Goal: Task Accomplishment & Management: Complete application form

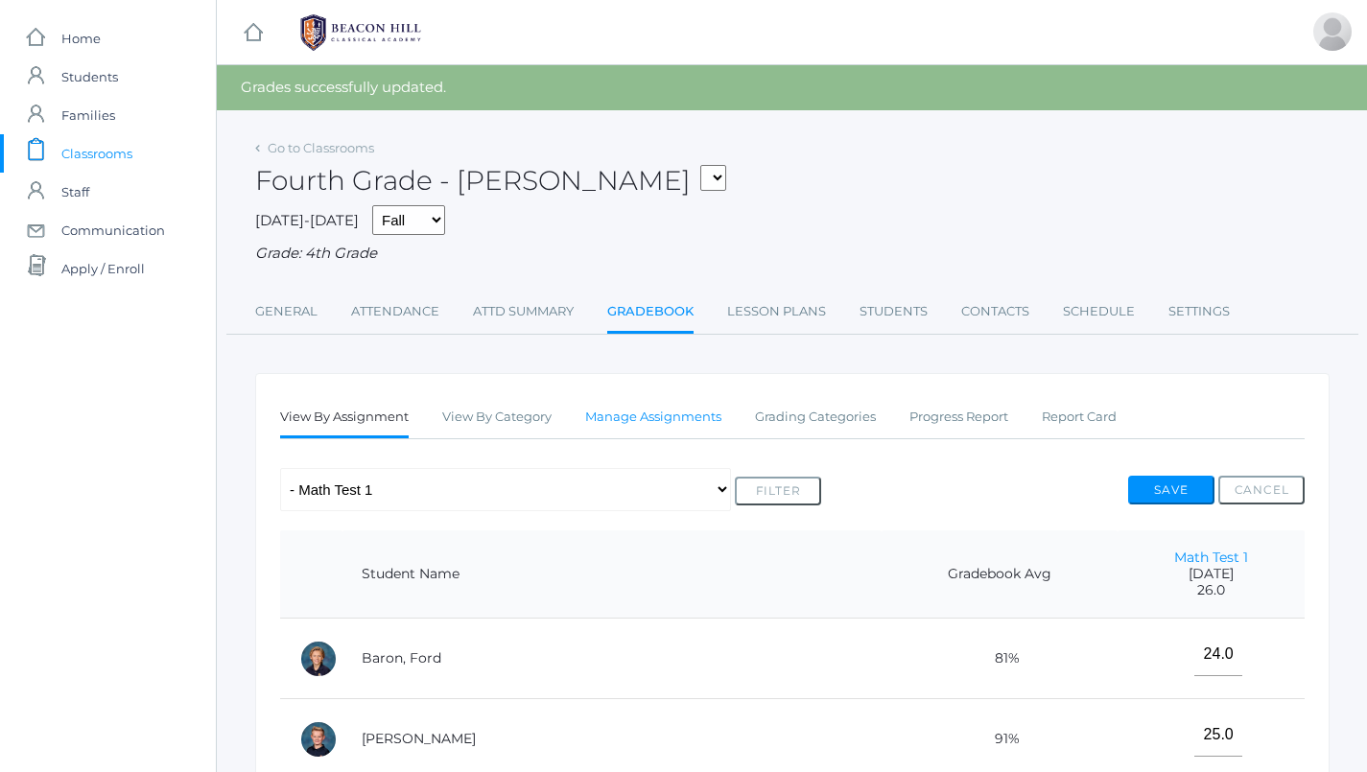
click at [643, 412] on link "Manage Assignments" at bounding box center [653, 417] width 136 height 38
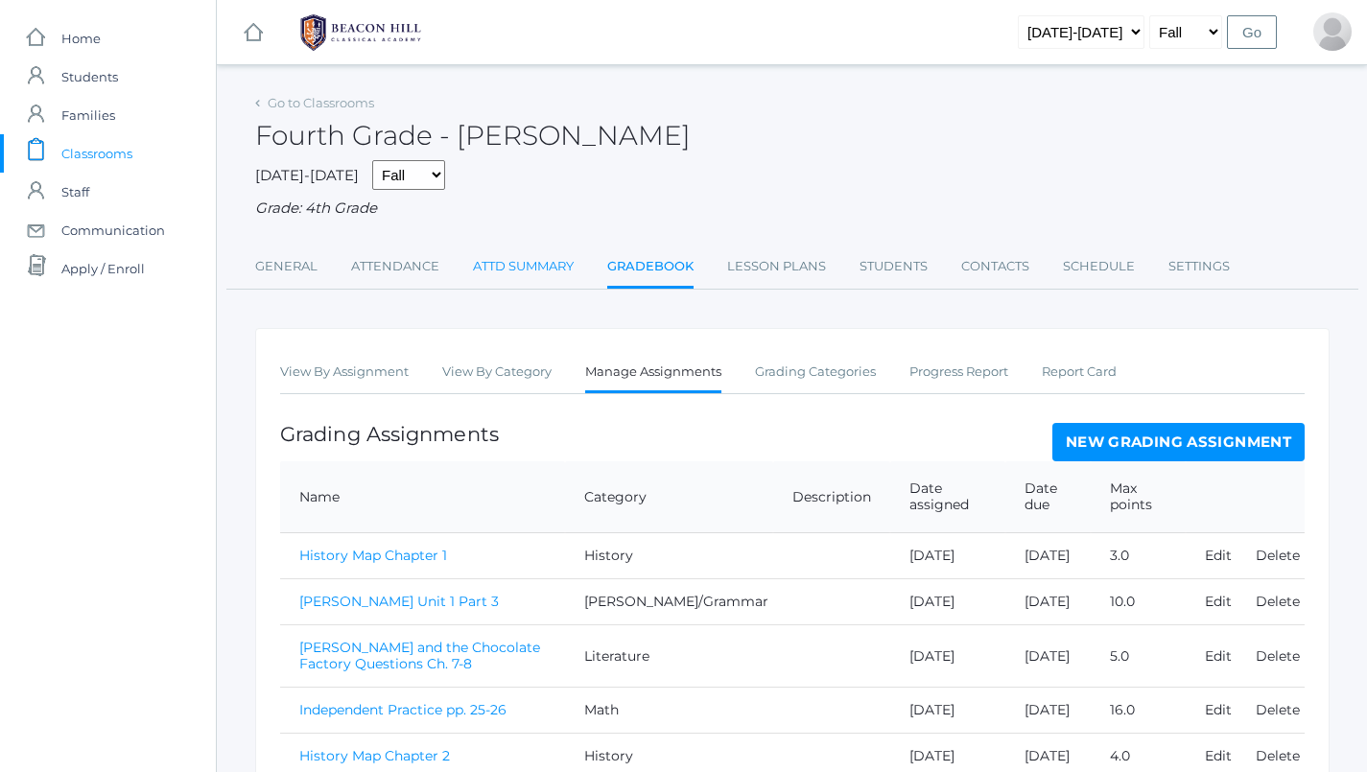
click at [518, 258] on link "Attd Summary" at bounding box center [523, 266] width 101 height 38
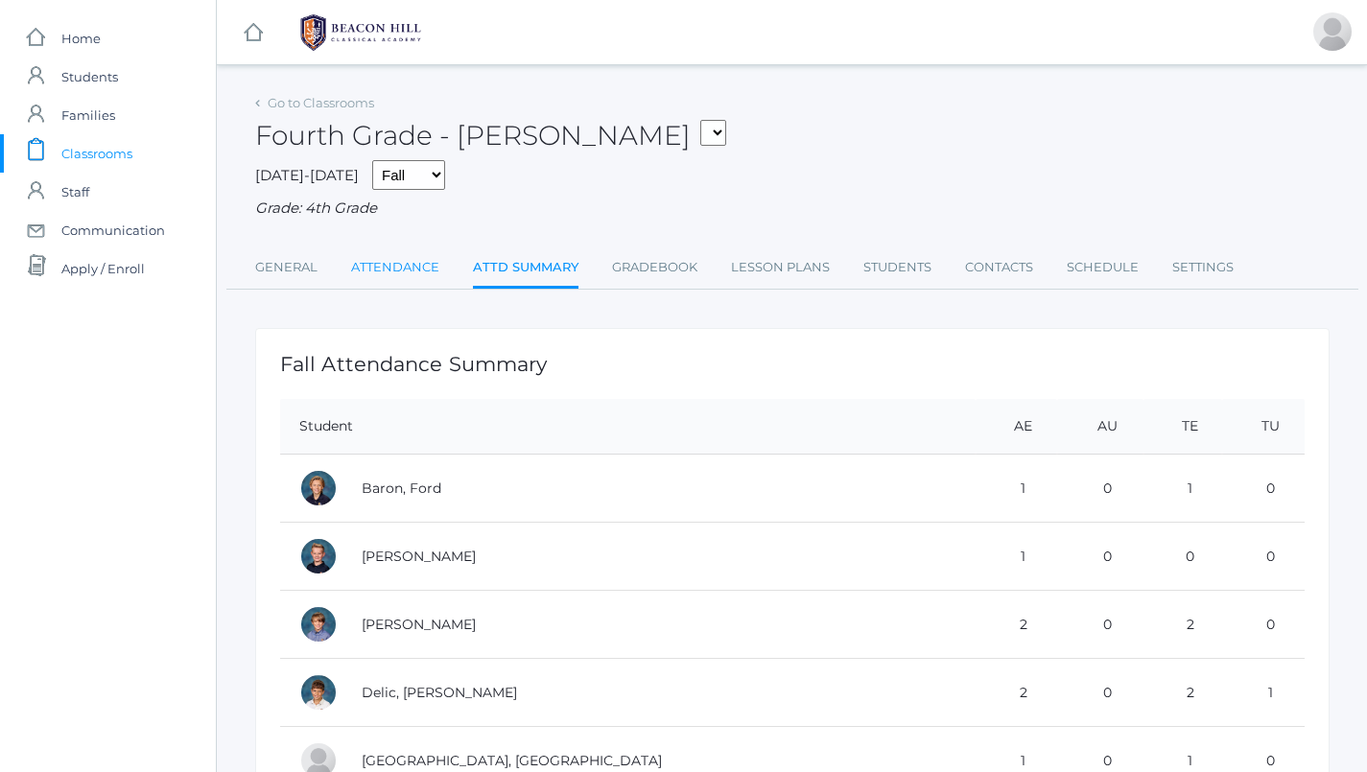
click at [409, 266] on link "Attendance" at bounding box center [395, 267] width 88 height 38
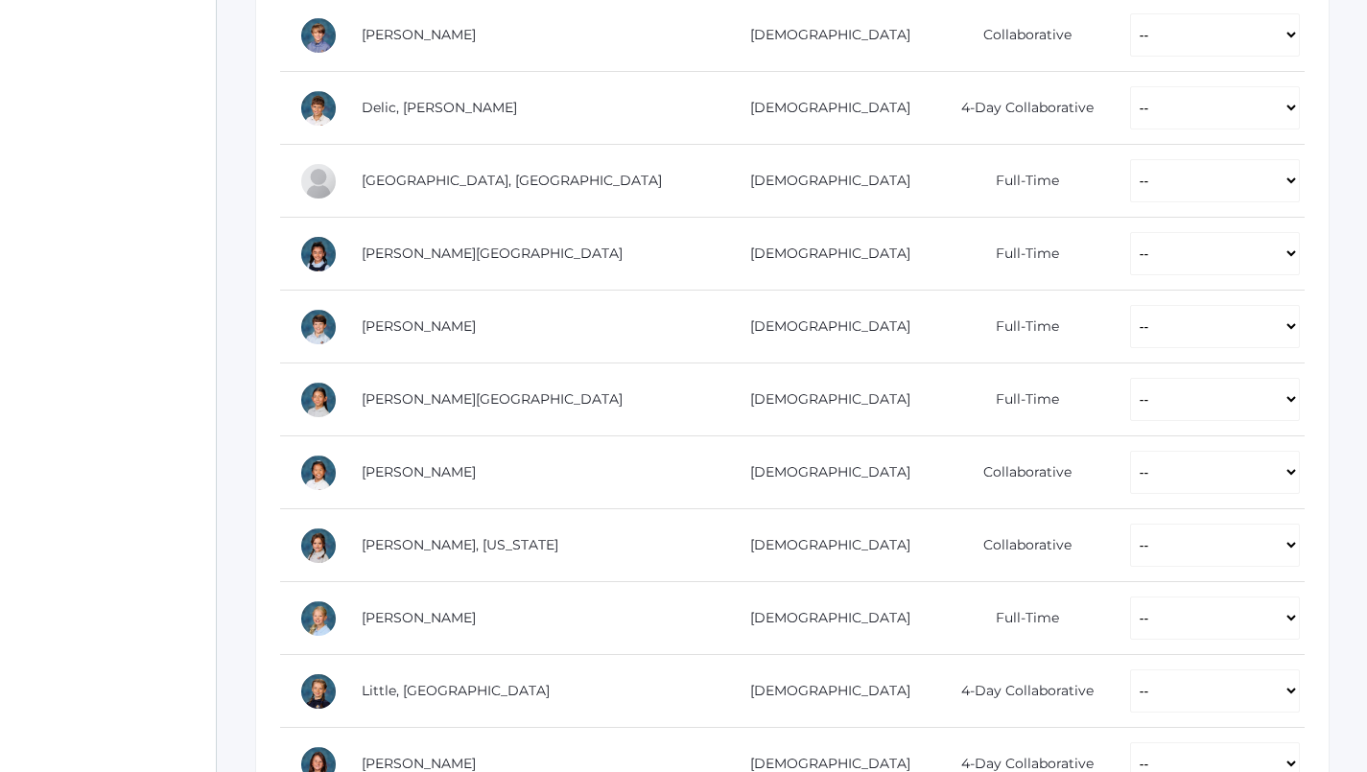
scroll to position [634, 0]
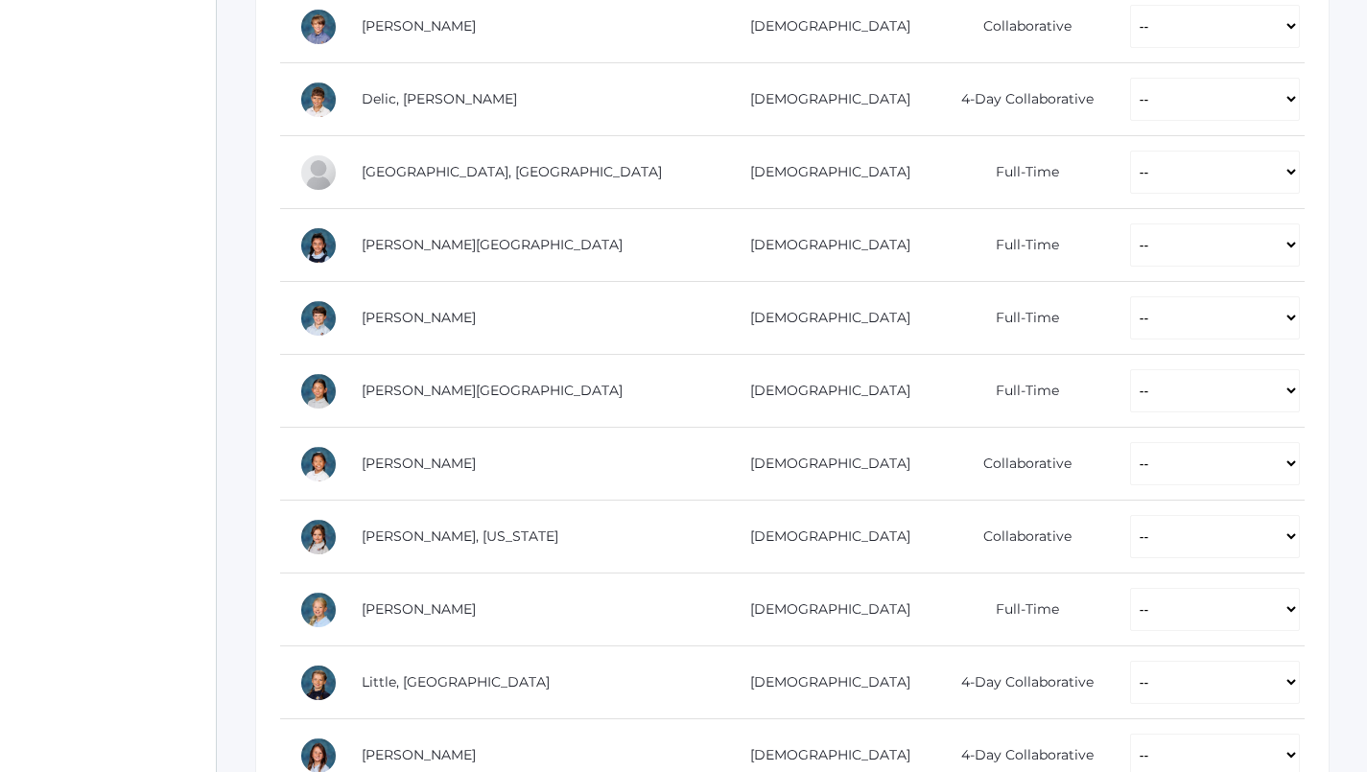
click at [1121, 337] on td "-- Present Present-At-Home Tardy Excused Tardy Unexcused Absent Excused Absent …" at bounding box center [1208, 318] width 194 height 73
select select "P"
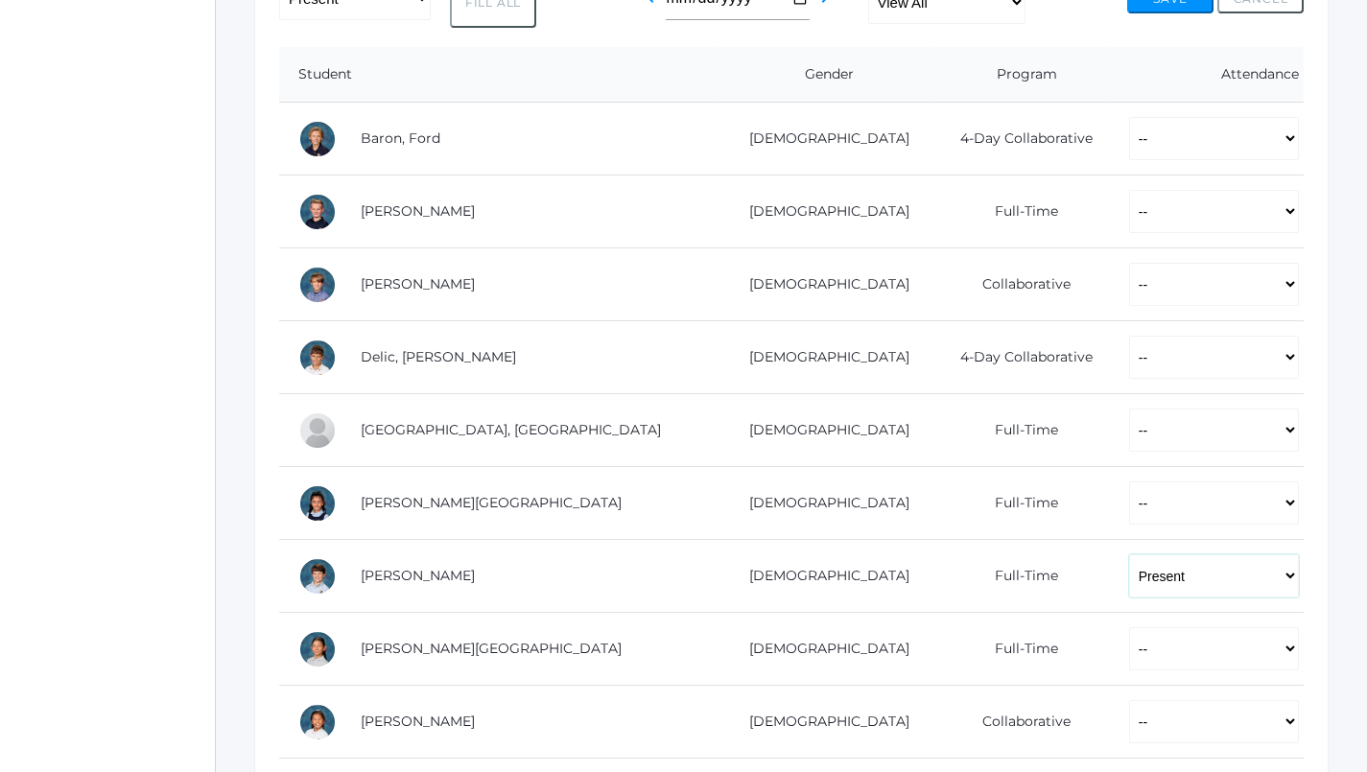
scroll to position [400, 1]
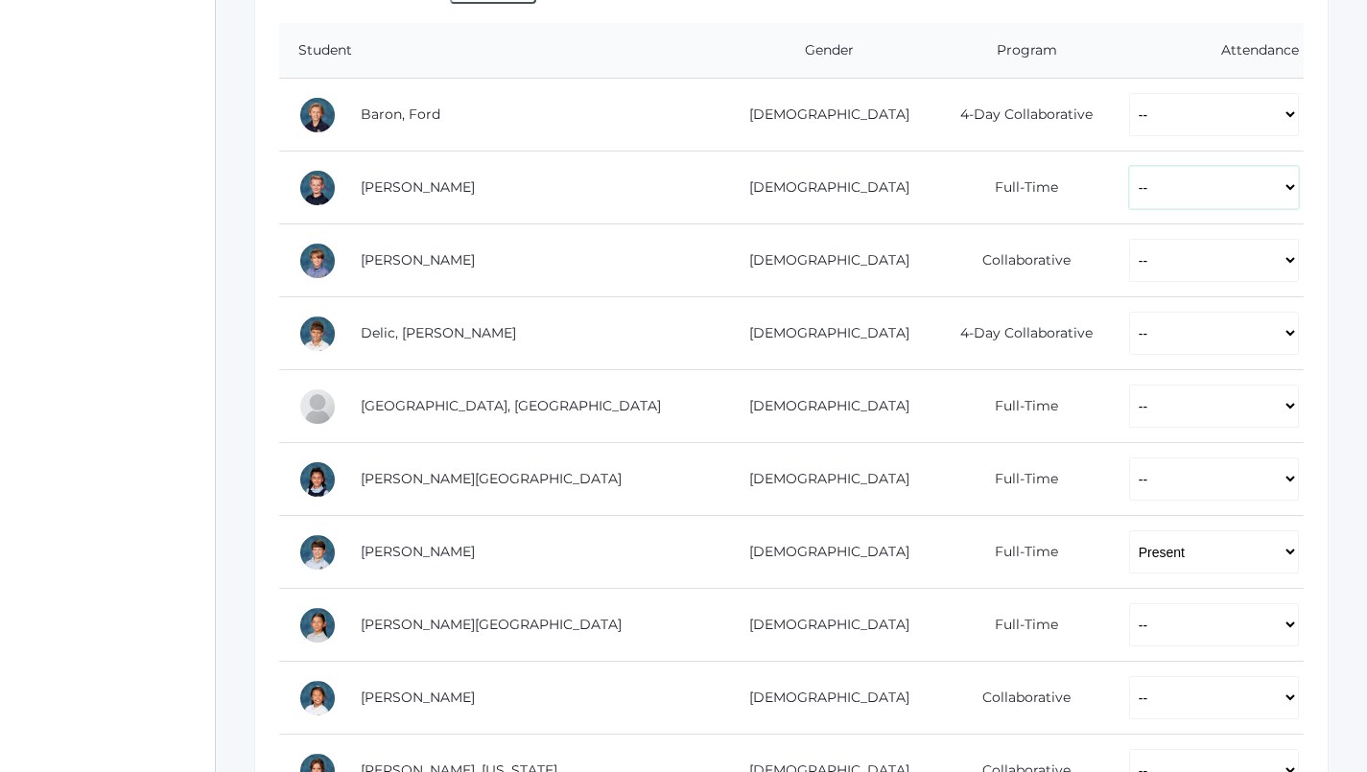
select select "P"
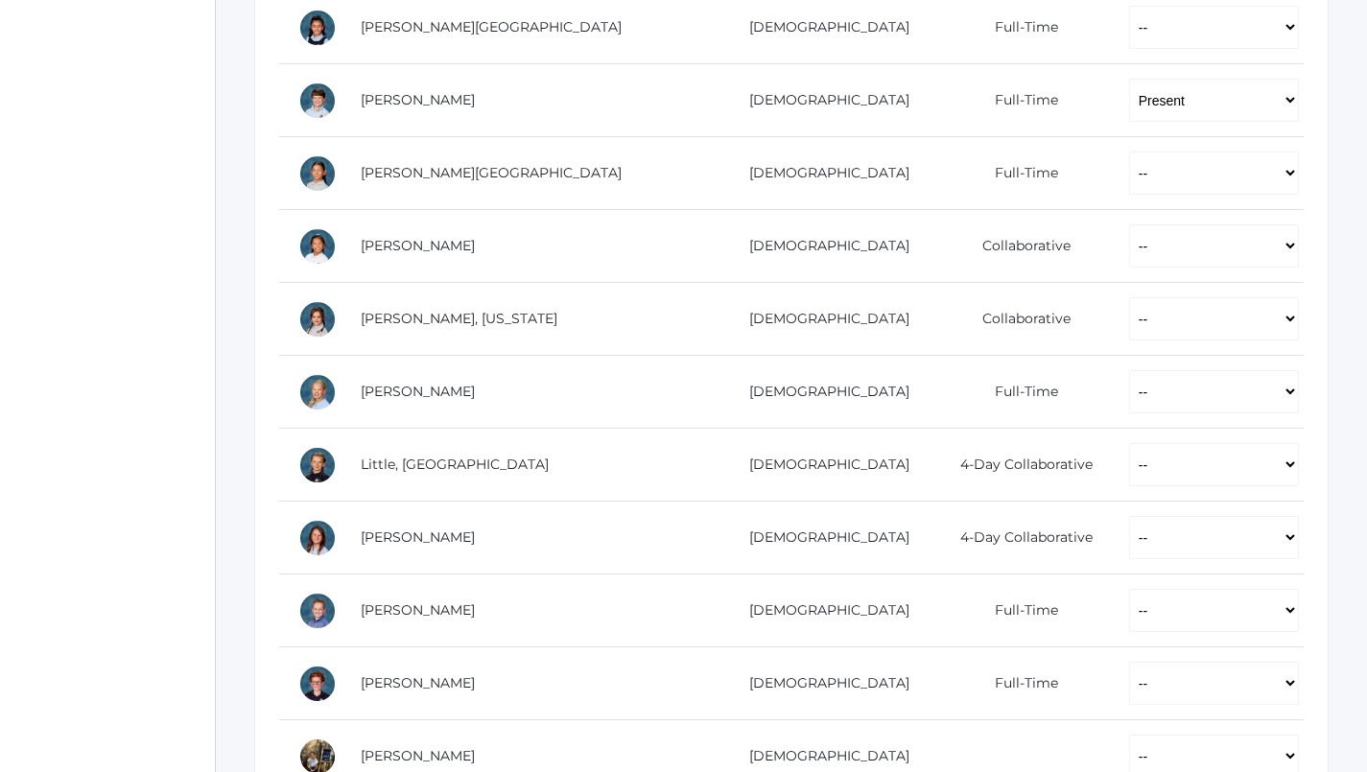
scroll to position [874, 1]
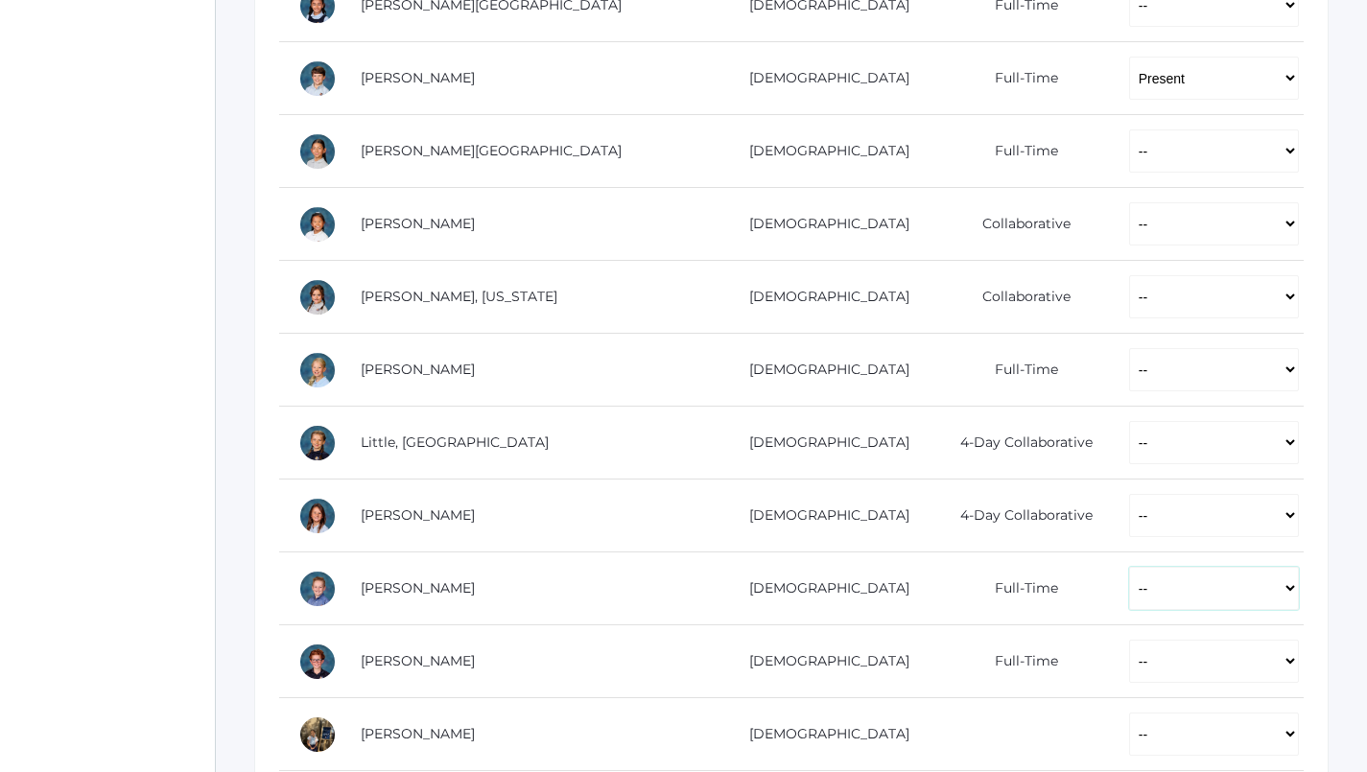
select select "P"
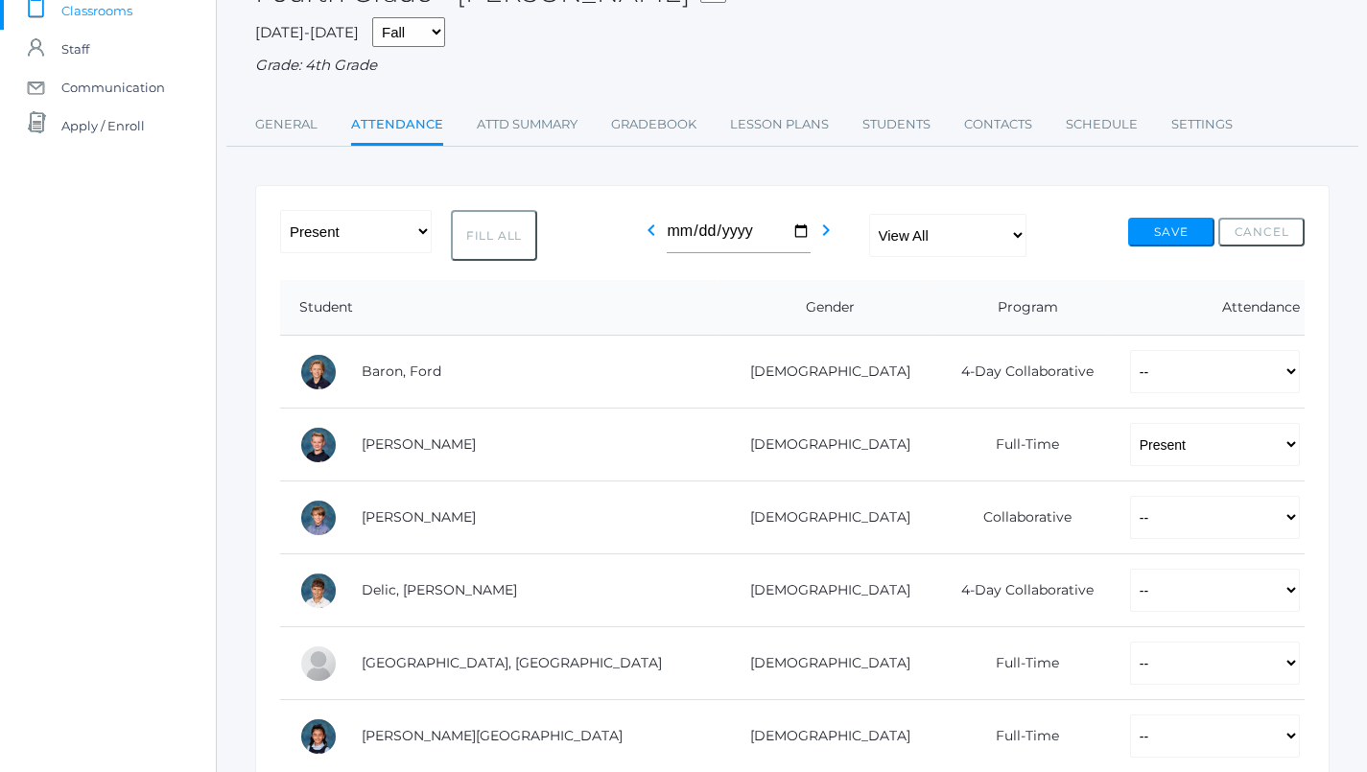
scroll to position [146, 0]
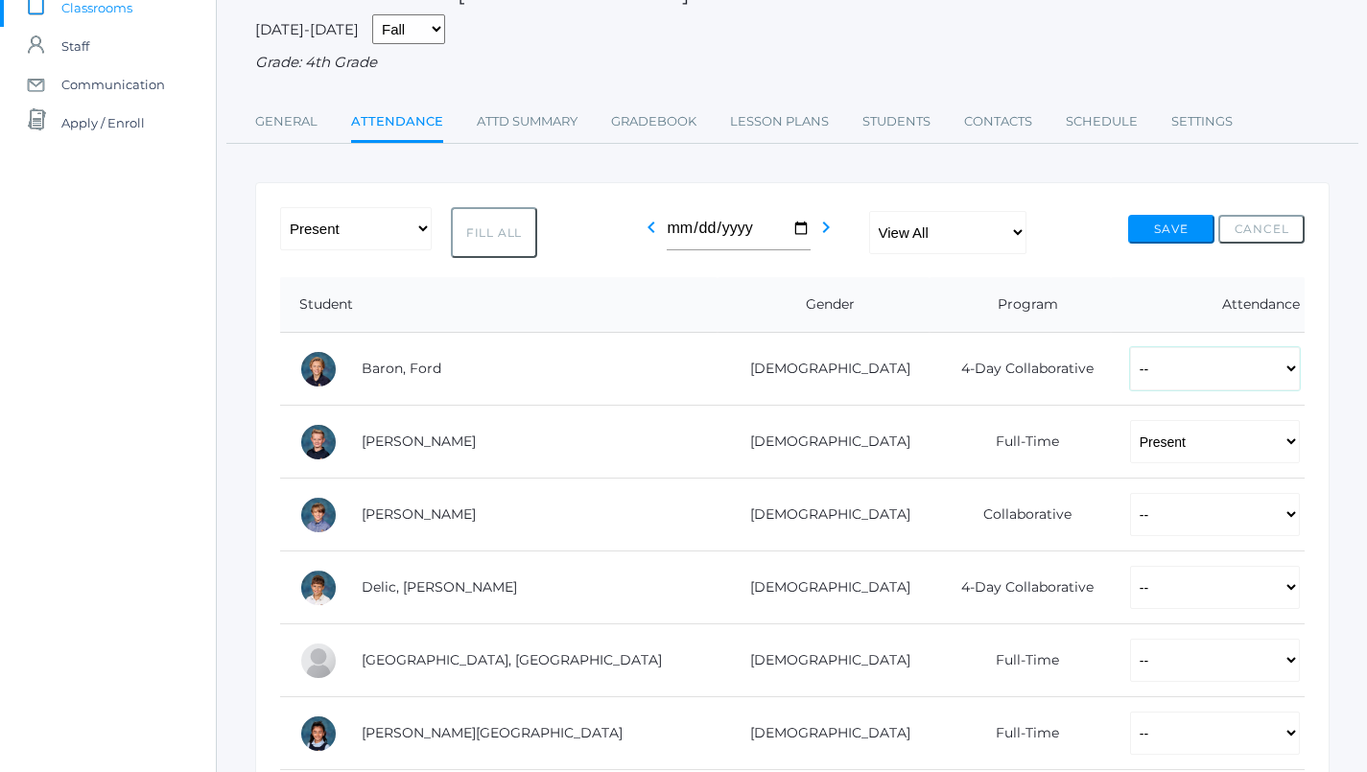
select select "P"
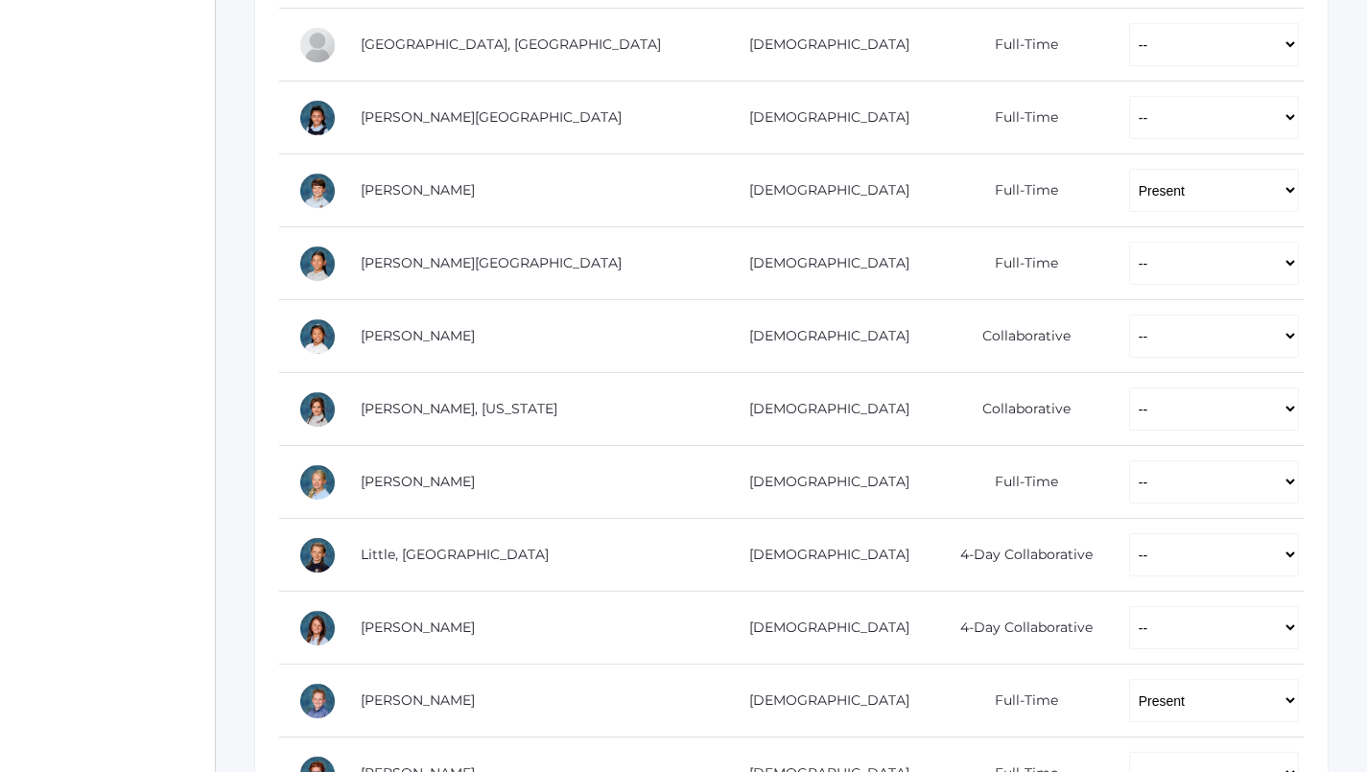
scroll to position [764, 1]
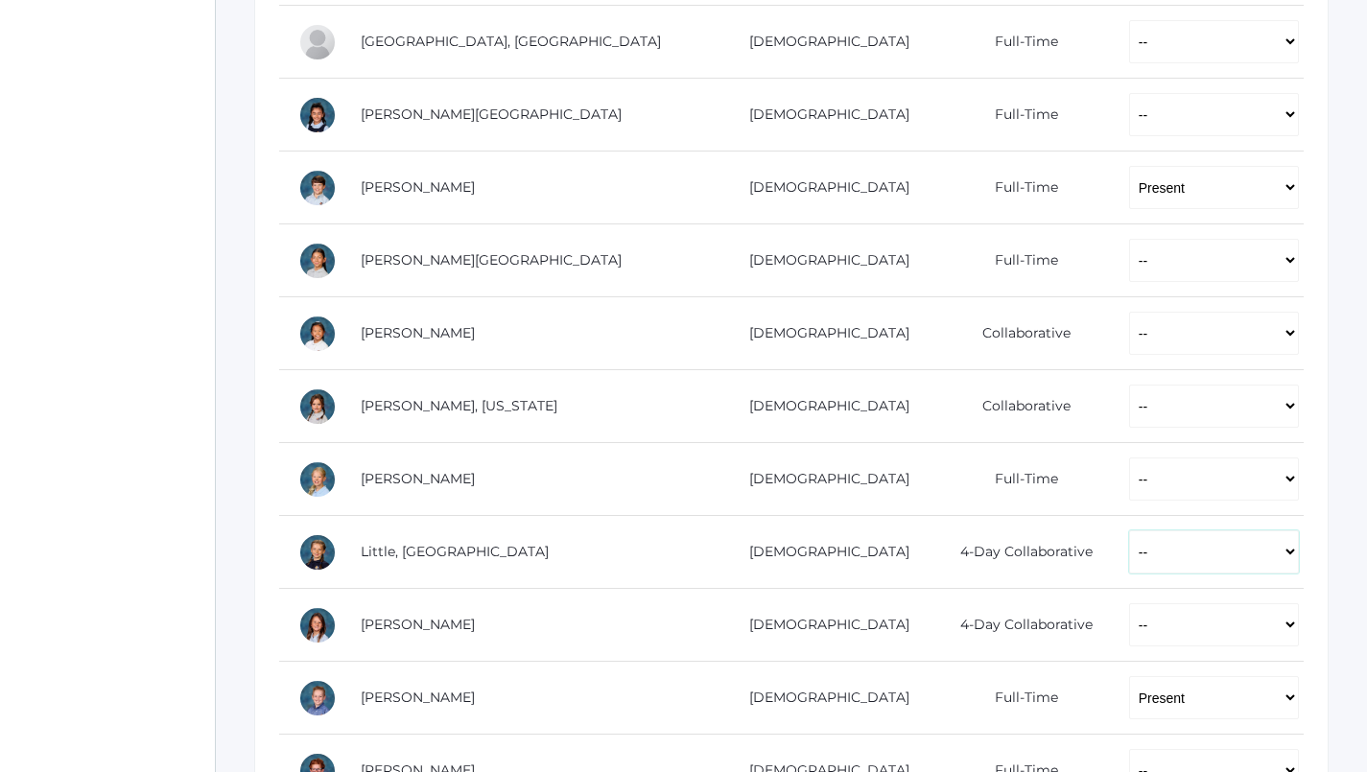
select select "P"
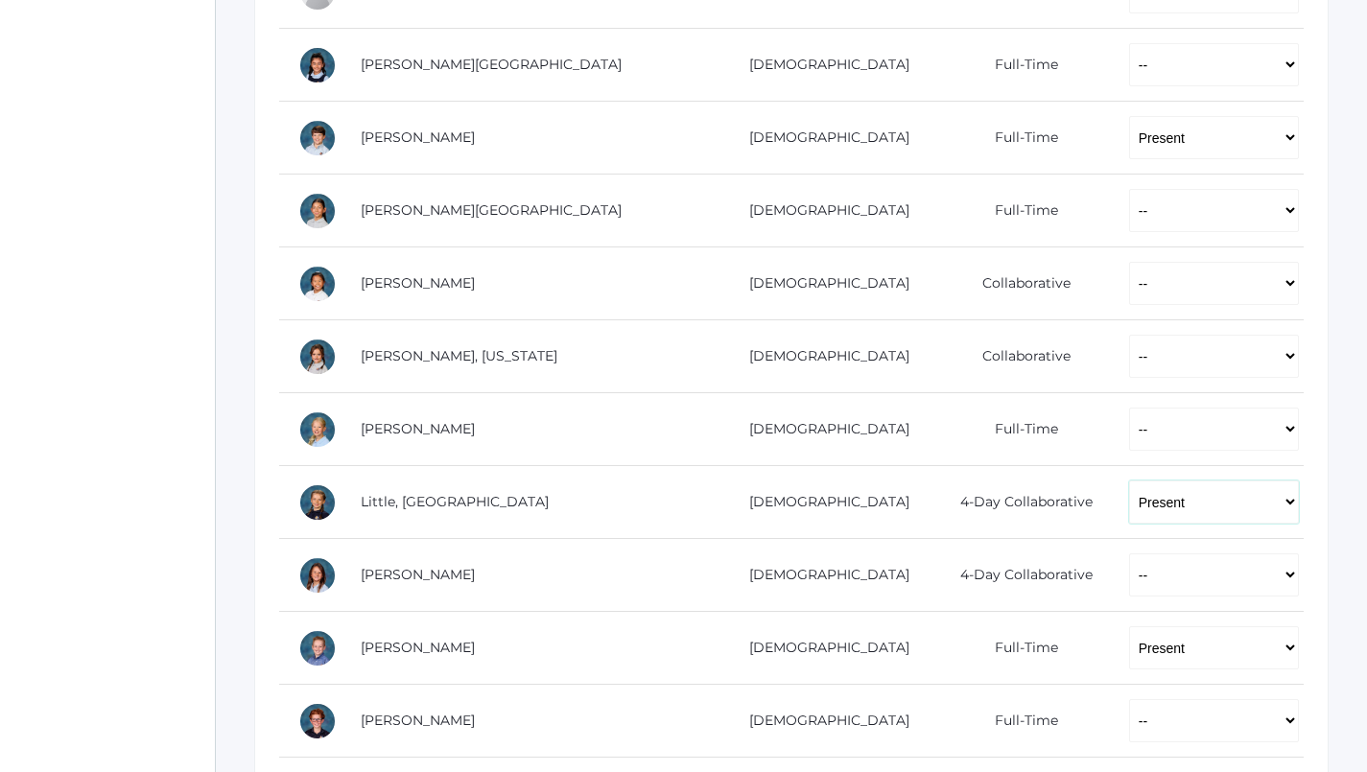
scroll to position [818, 1]
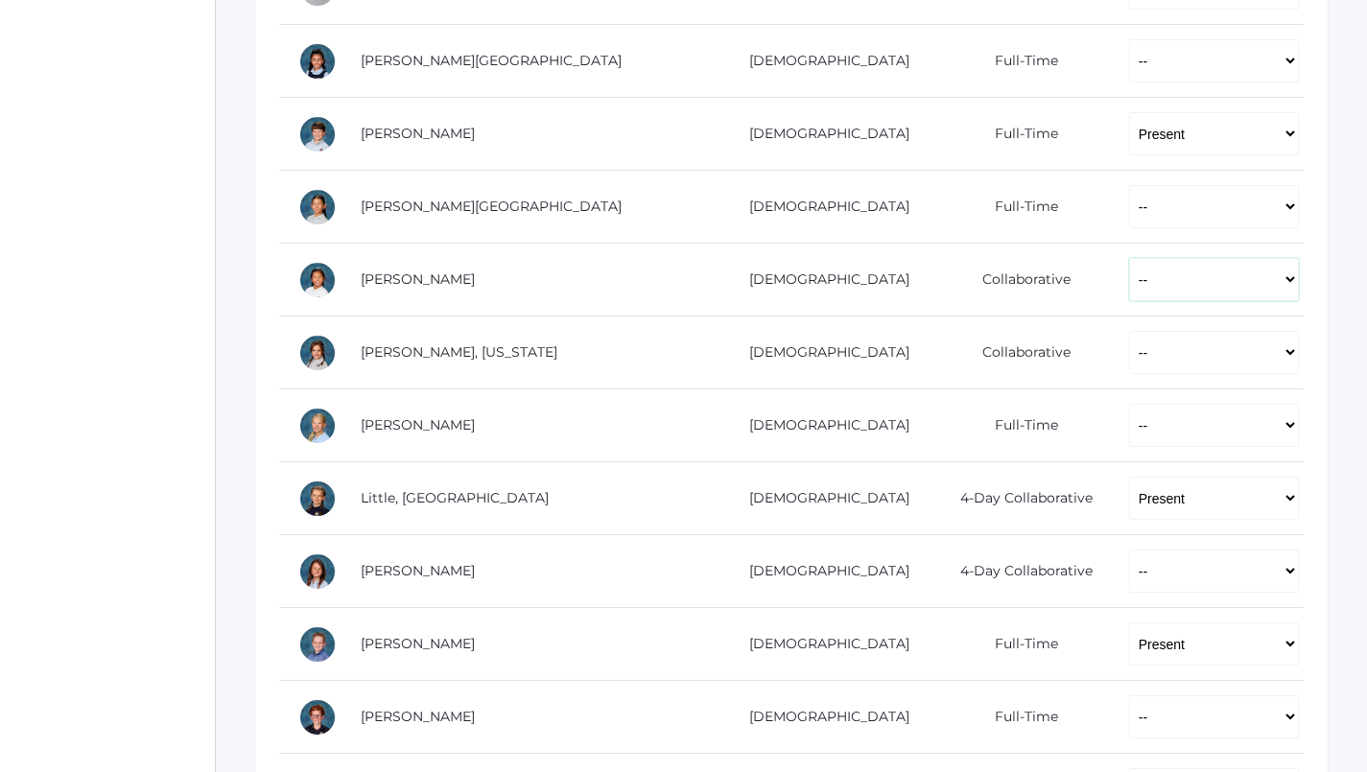
select select "P"
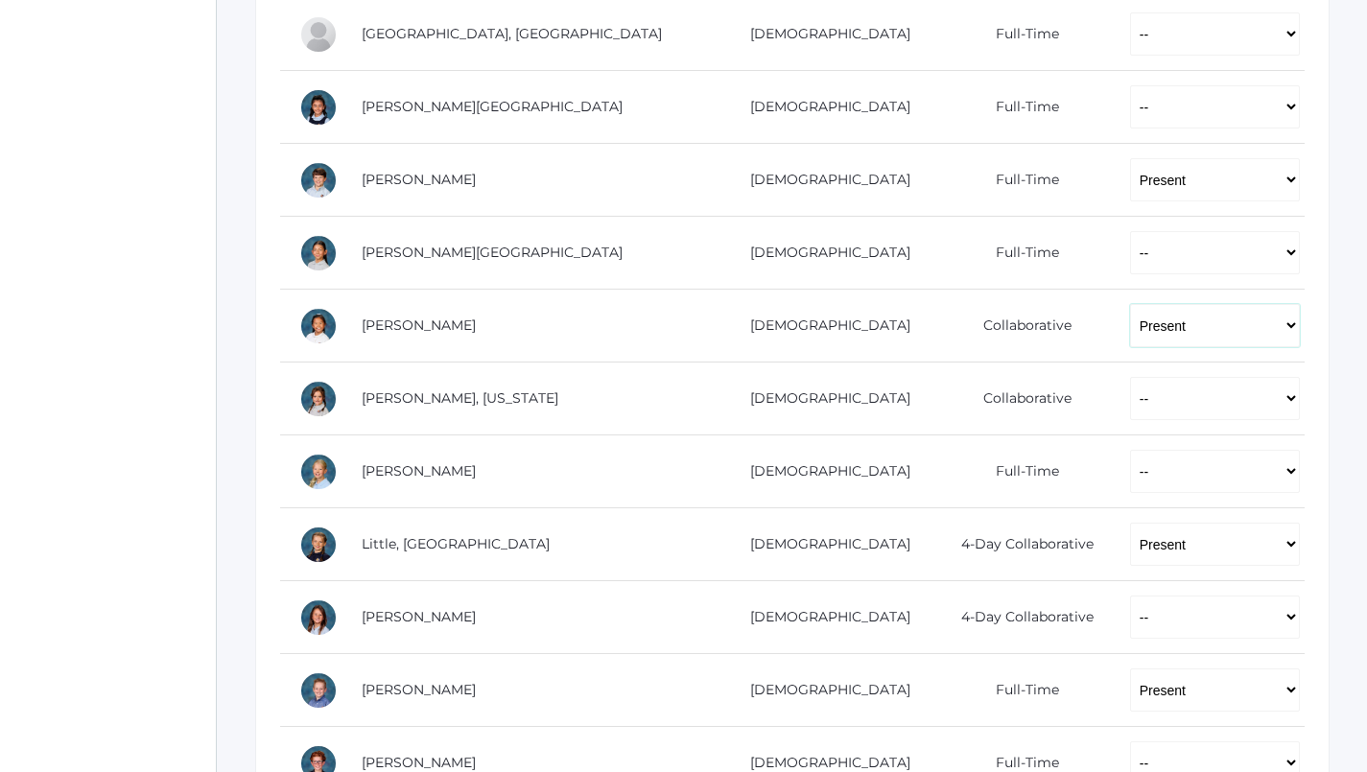
scroll to position [774, 0]
click at [1138, 413] on td "-- Present Present-At-Home Tardy Excused Tardy Unexcused Absent Excused Absent …" at bounding box center [1208, 397] width 194 height 73
select select "P"
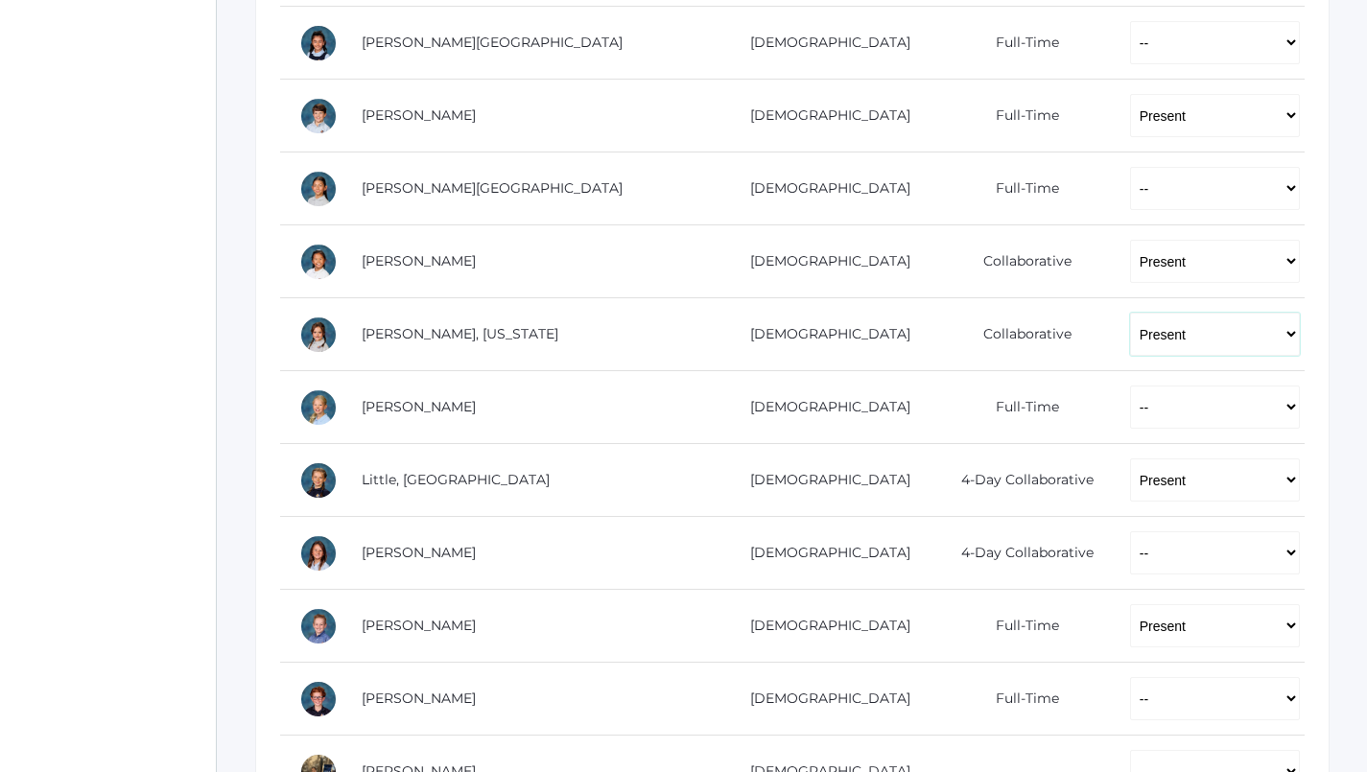
scroll to position [837, 0]
select select "P"
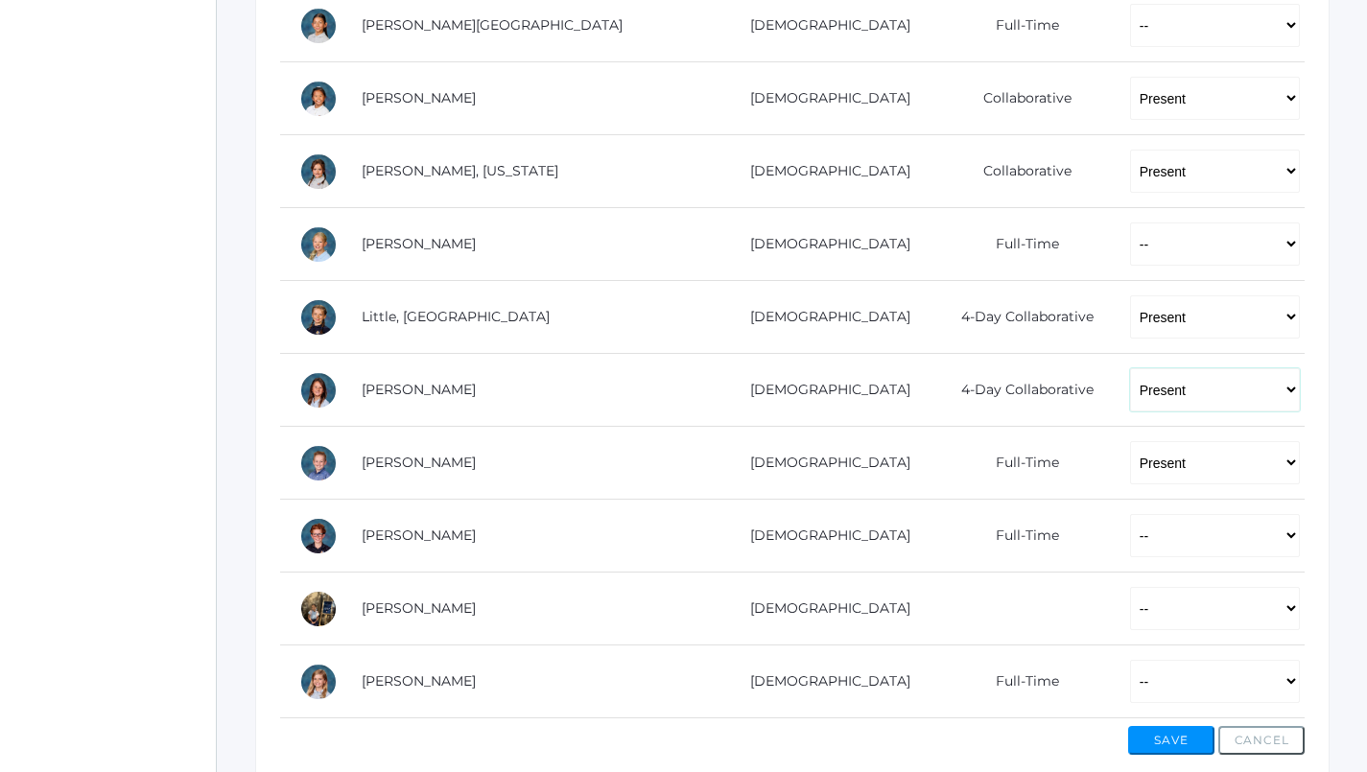
scroll to position [1001, 0]
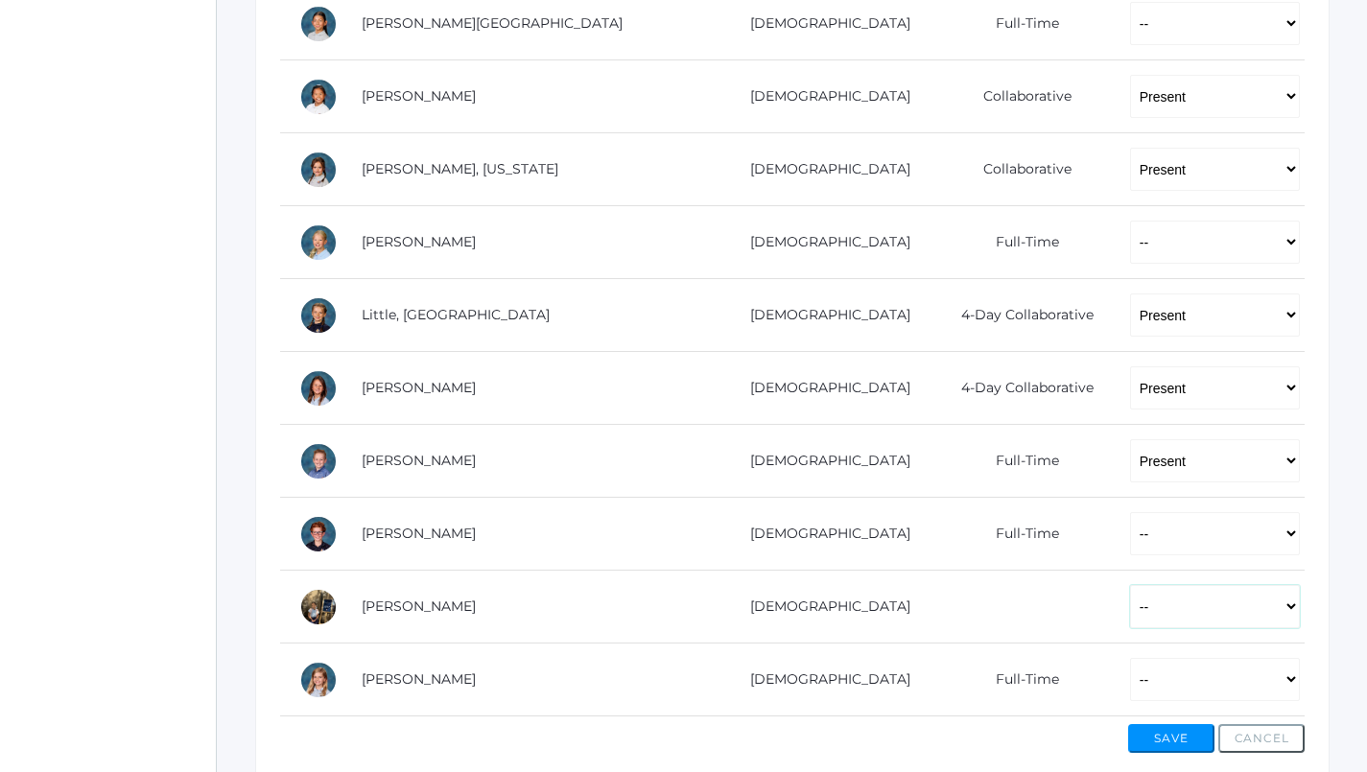
select select "P"
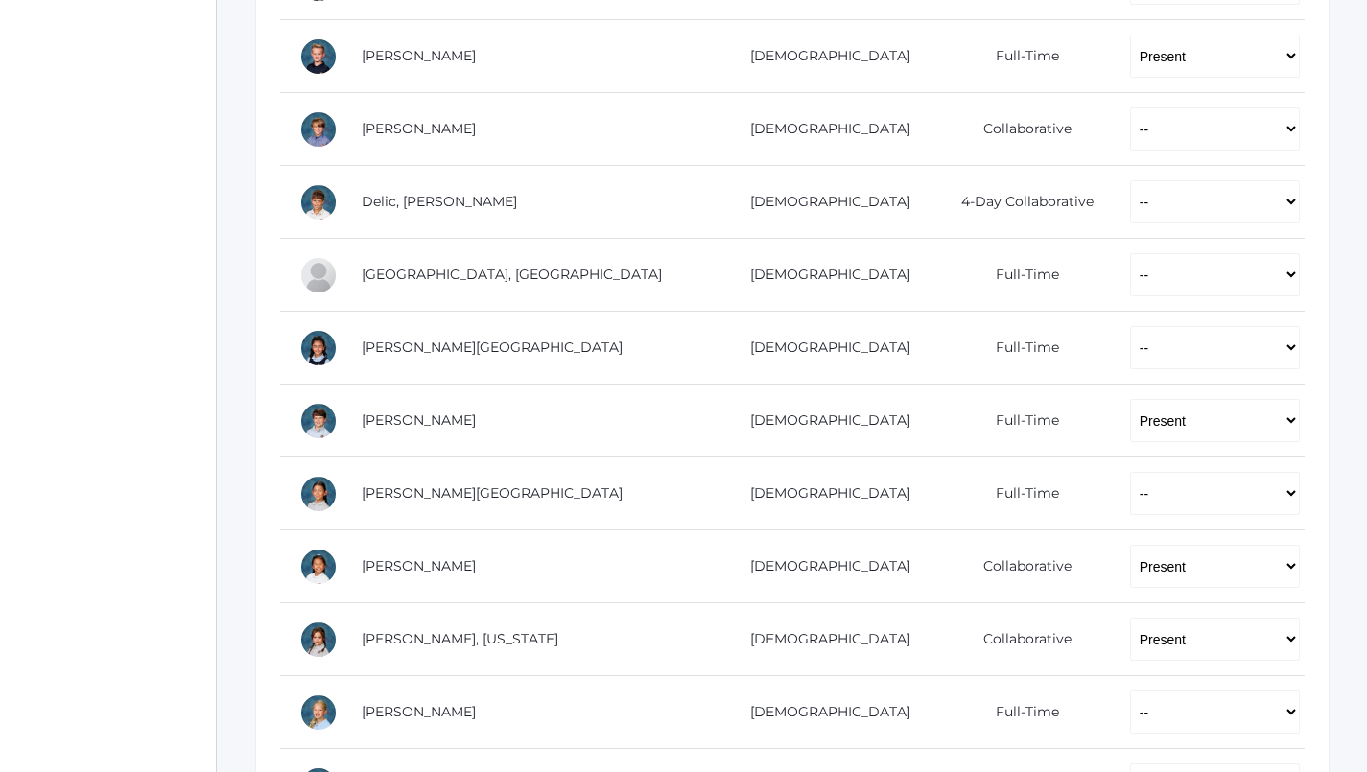
scroll to position [547, 0]
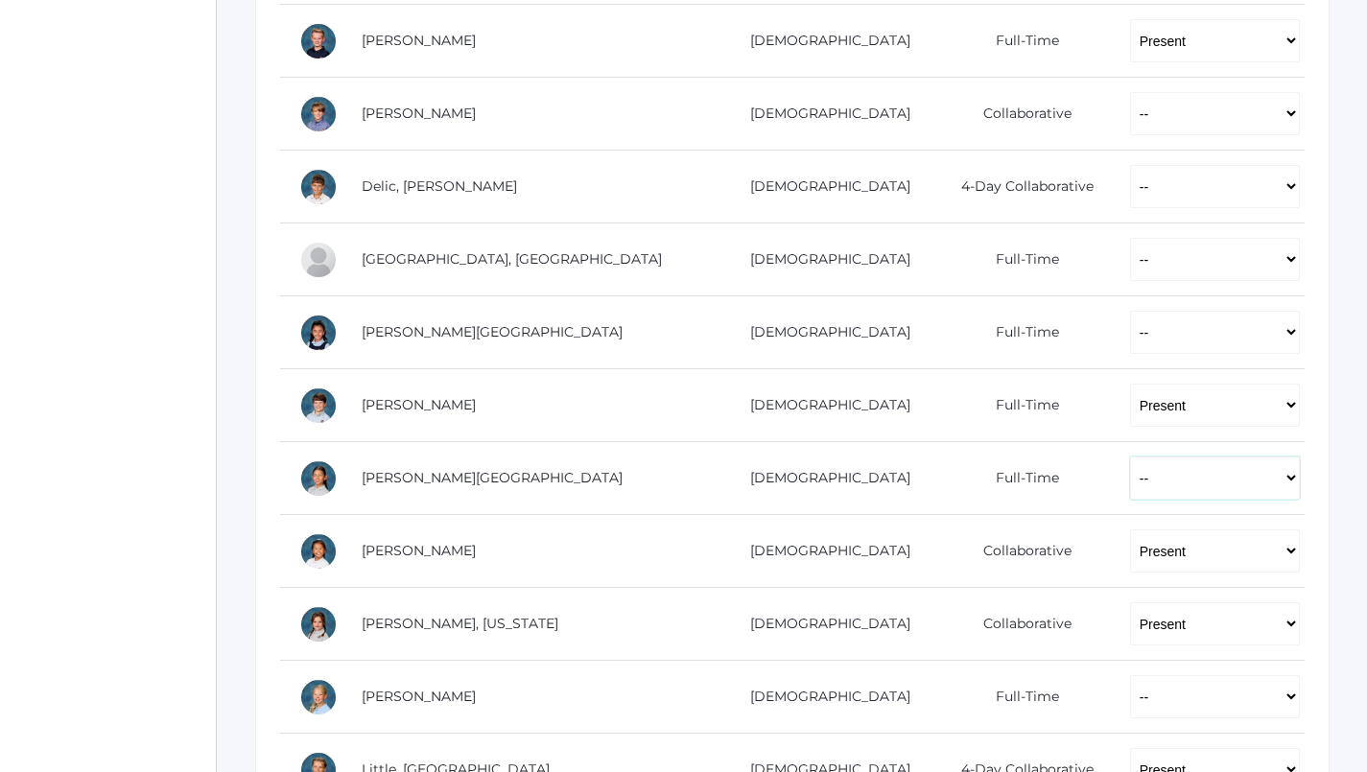
select select "P"
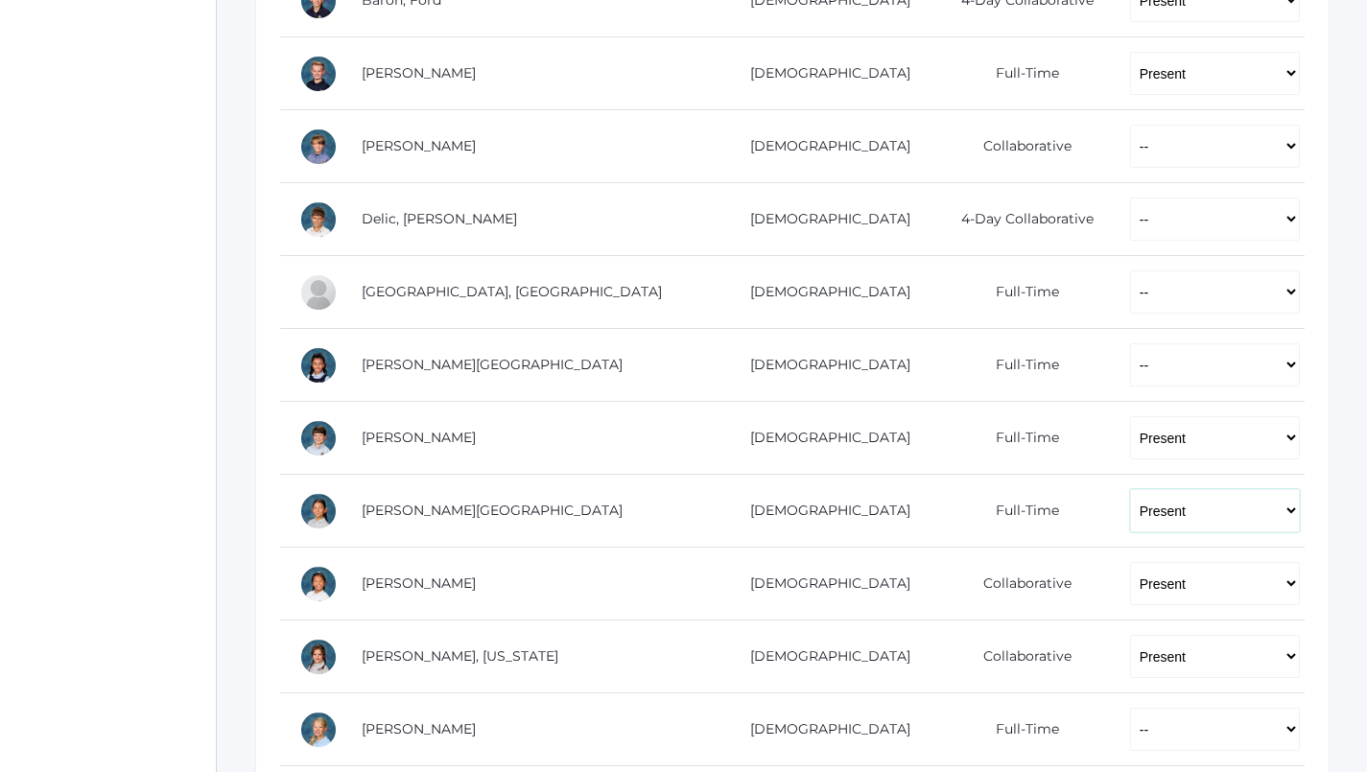
scroll to position [490, 0]
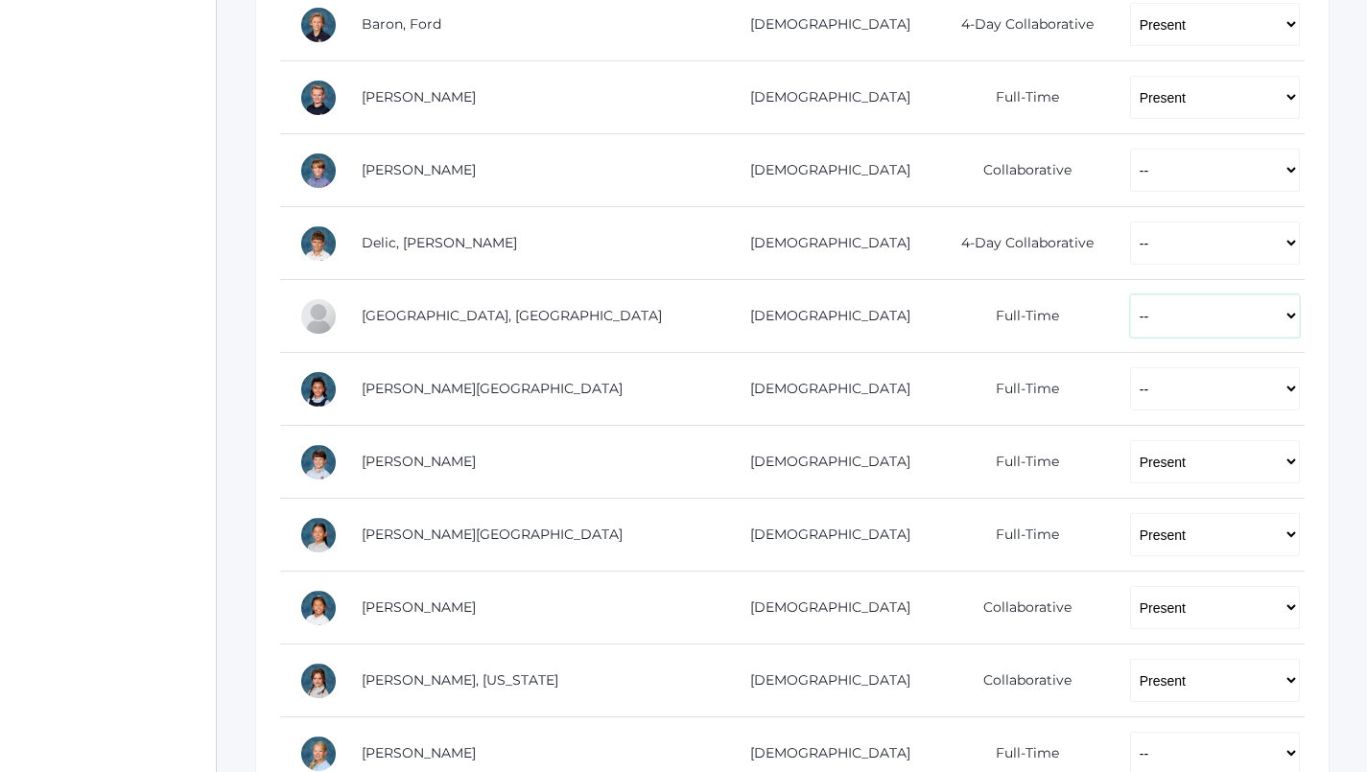
select select "P"
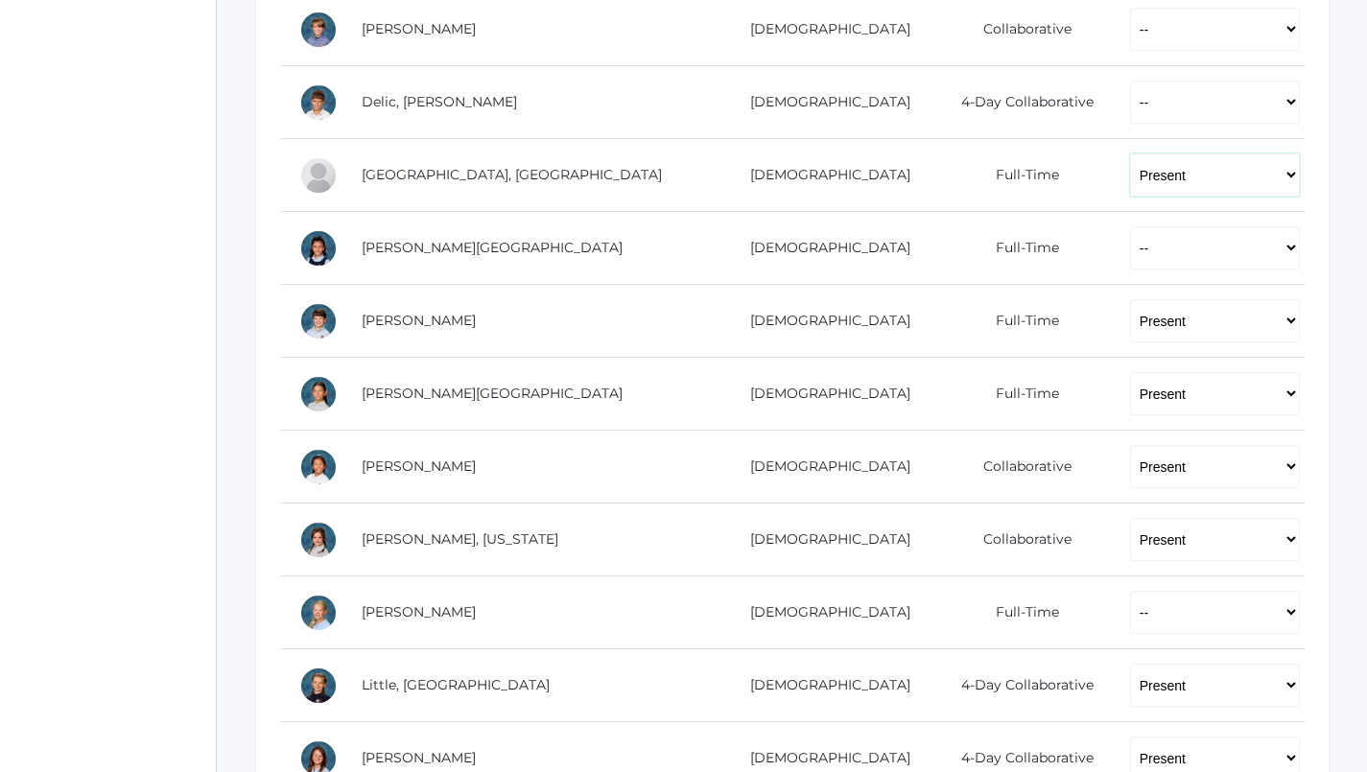
scroll to position [641, 0]
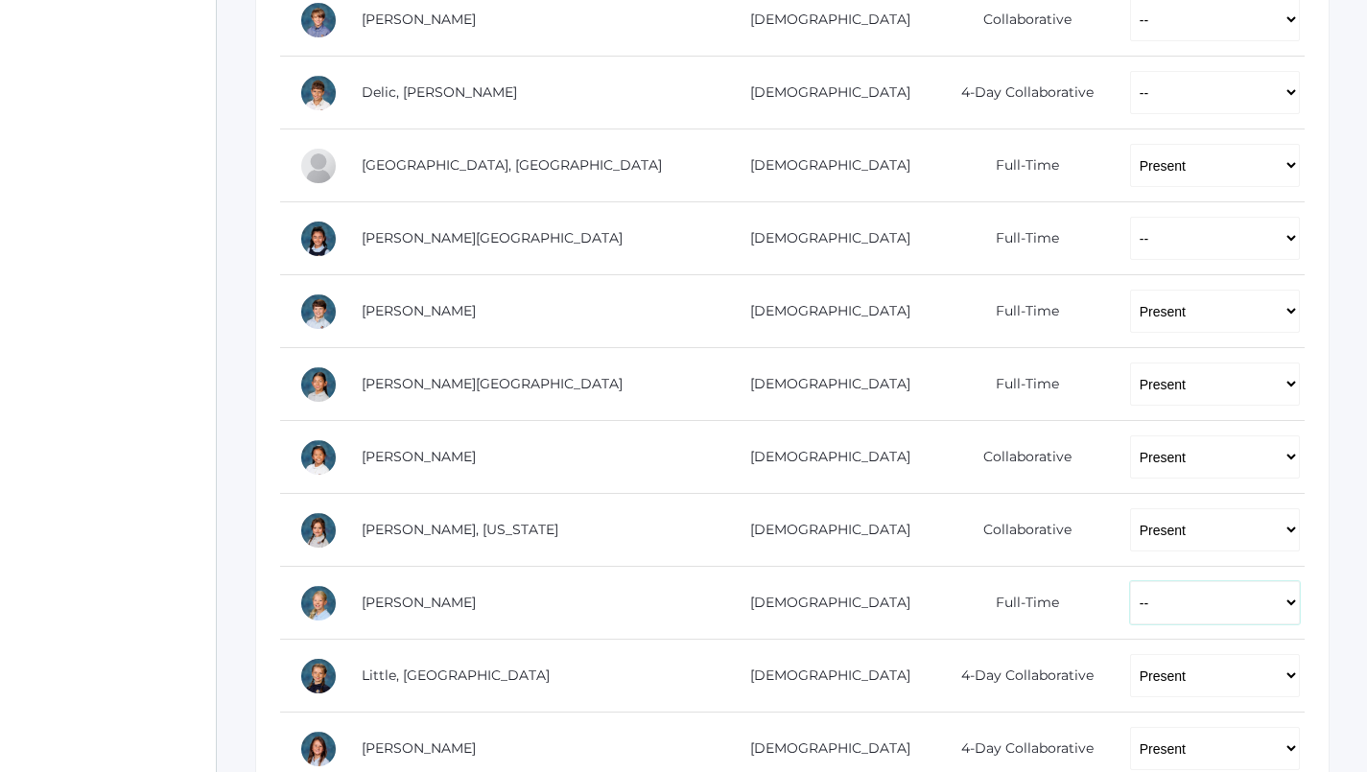
select select "P"
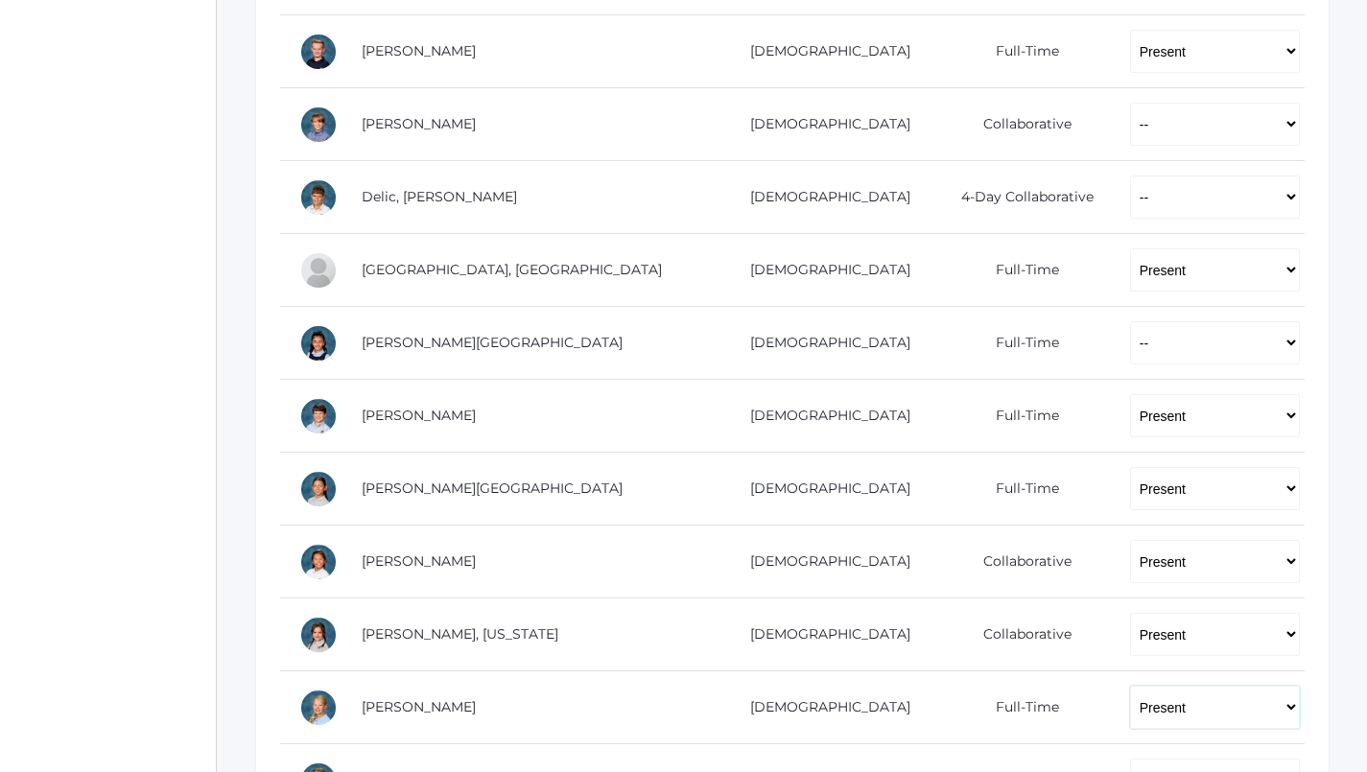
scroll to position [529, 0]
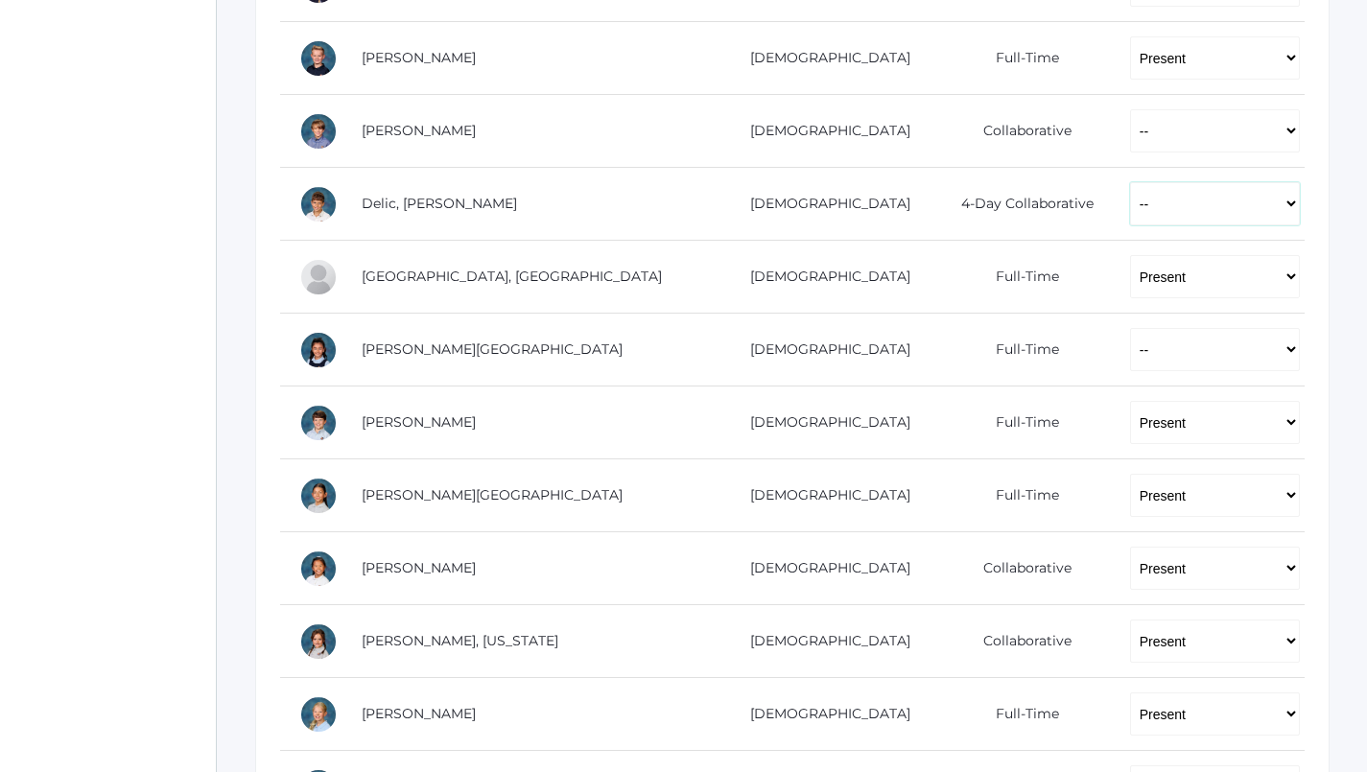
select select "P"
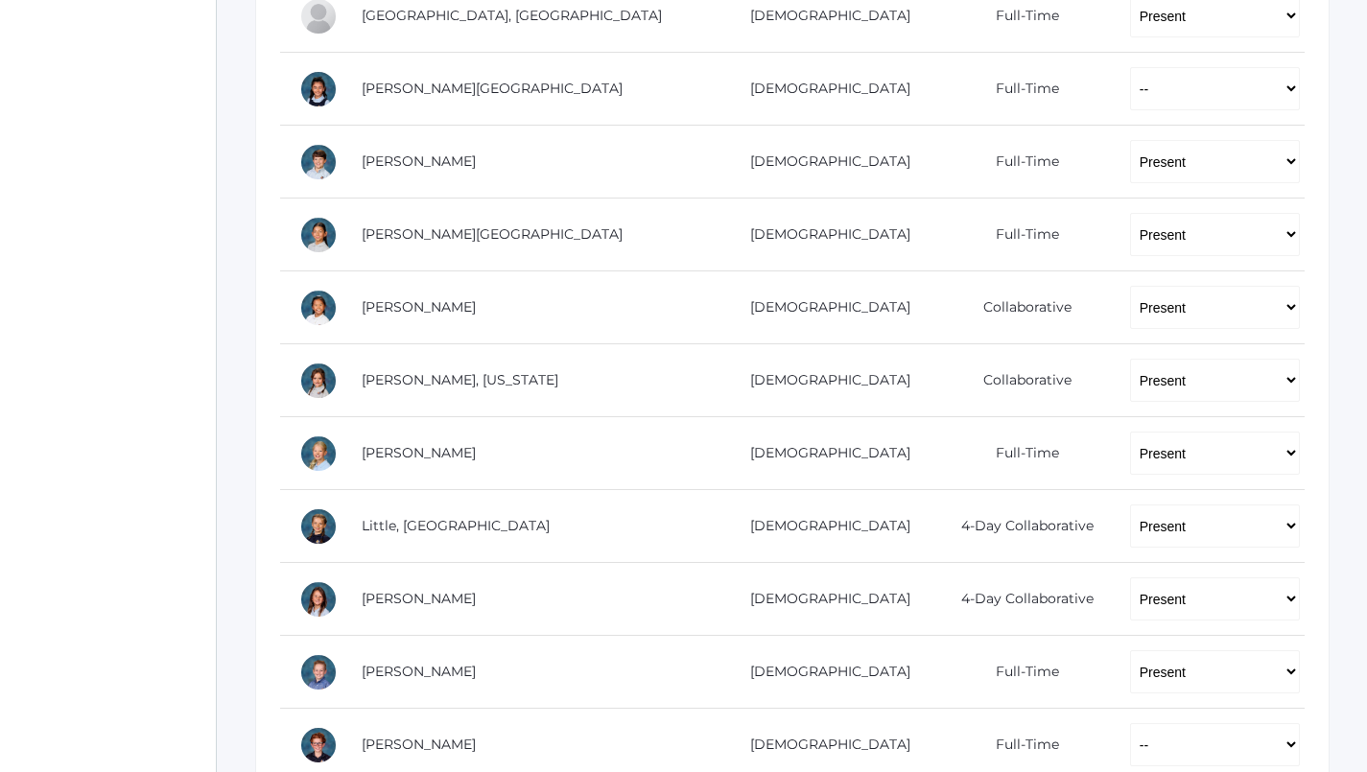
scroll to position [766, 0]
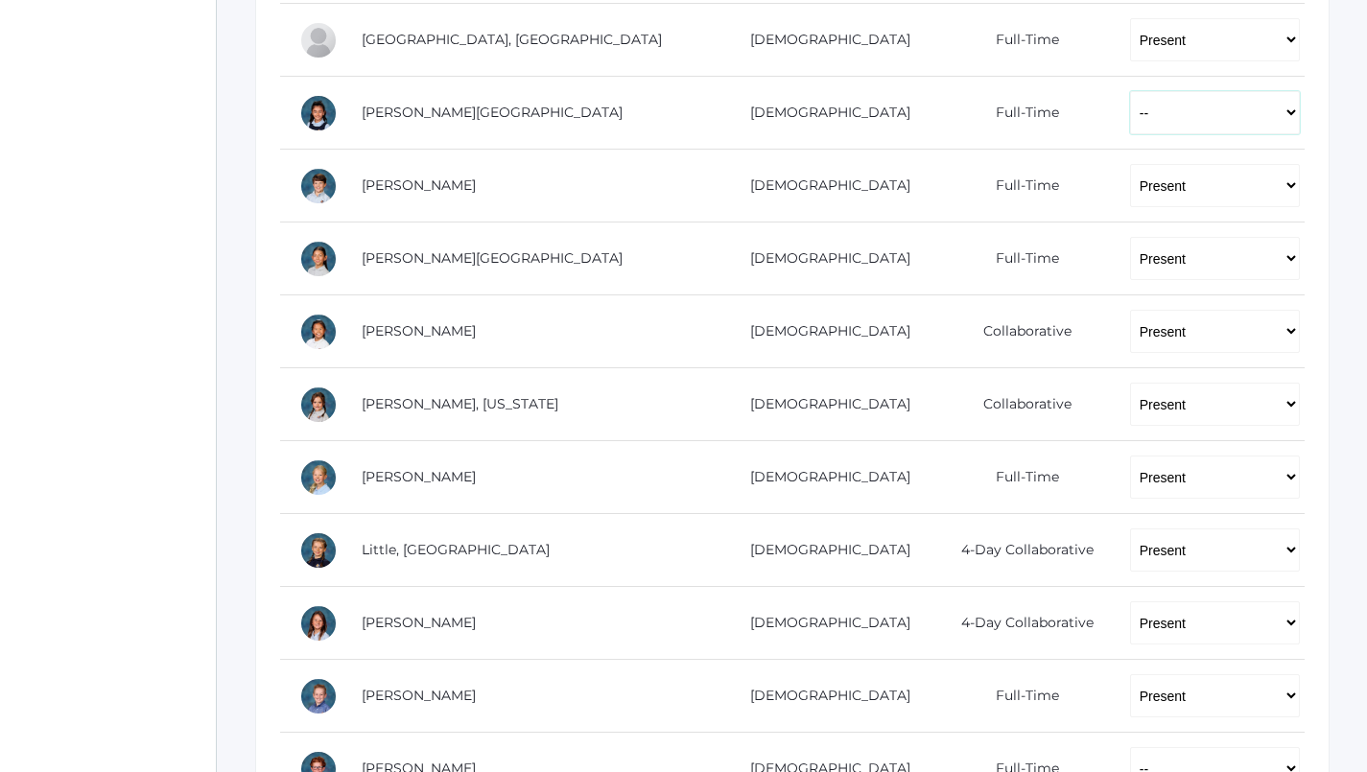
select select "P"
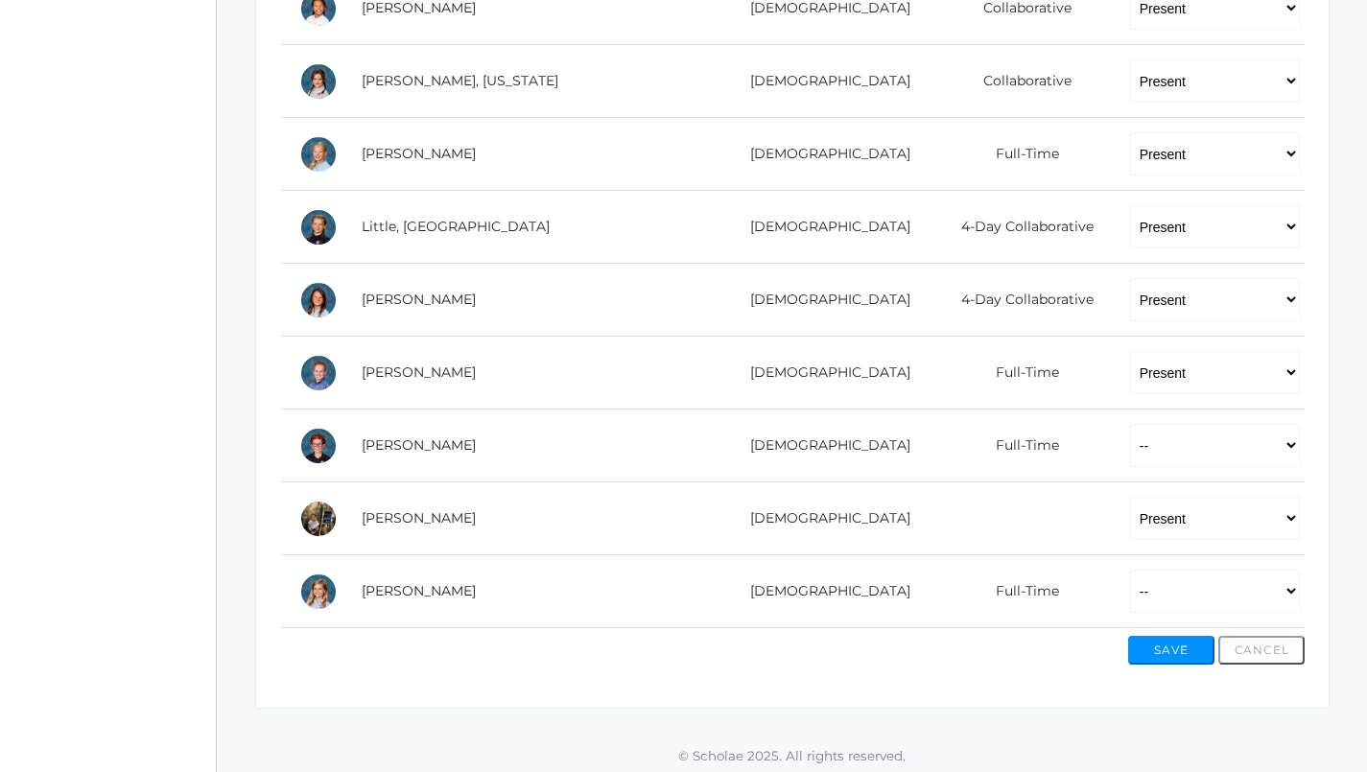
scroll to position [1088, 0]
select select "P"
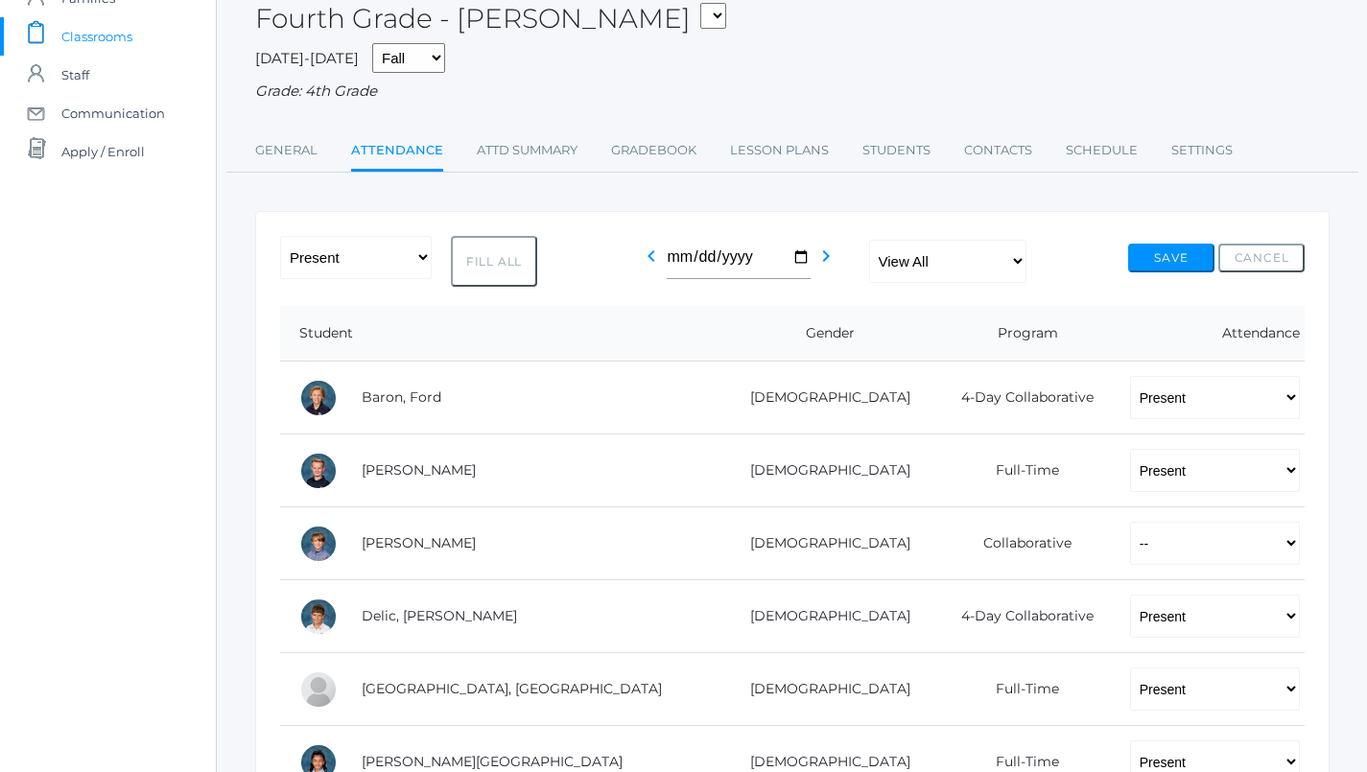
scroll to position [147, 0]
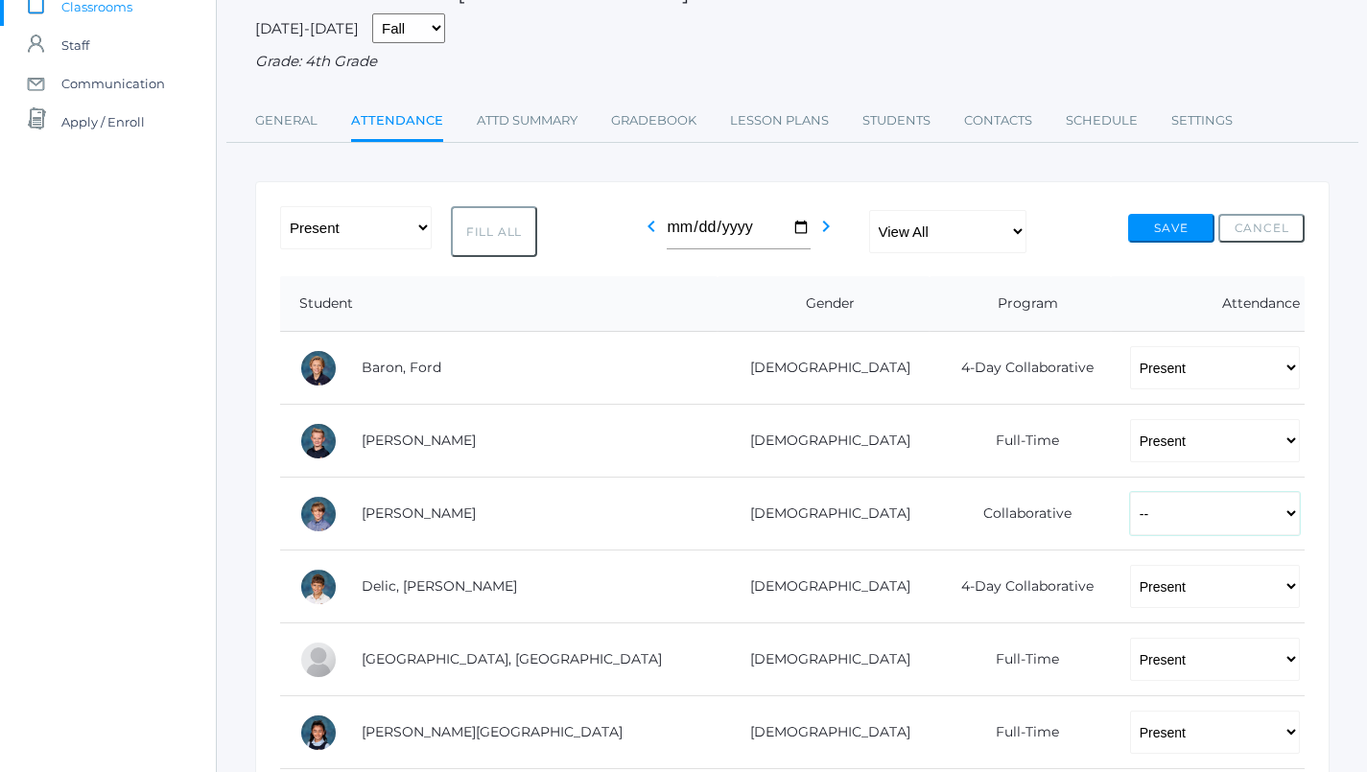
select select "AU"
click at [1158, 214] on button "Save" at bounding box center [1171, 228] width 86 height 29
